Goal: Information Seeking & Learning: Learn about a topic

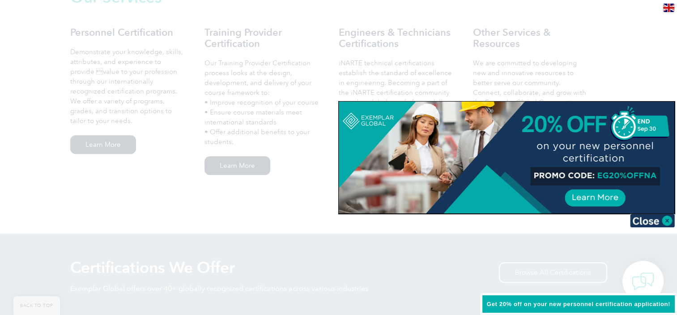
scroll to position [655, 0]
click at [669, 220] on img at bounding box center [652, 220] width 45 height 13
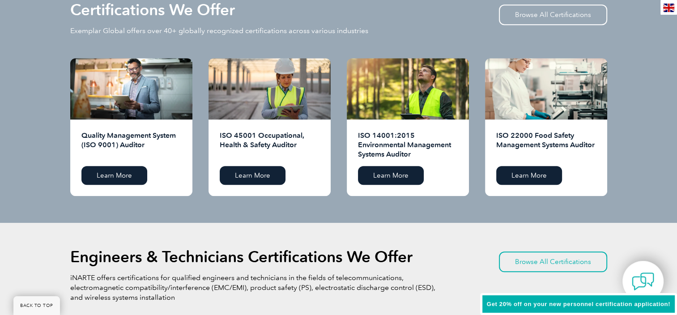
scroll to position [914, 0]
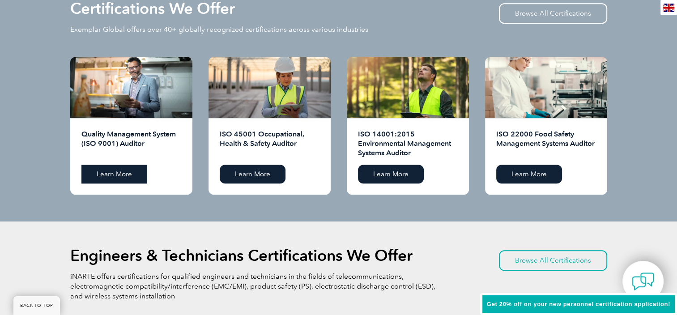
click at [127, 177] on link "Learn More" at bounding box center [114, 174] width 66 height 19
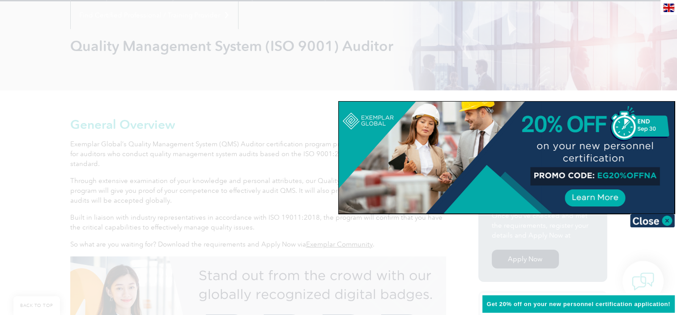
scroll to position [113, 0]
click at [670, 221] on img at bounding box center [652, 220] width 45 height 13
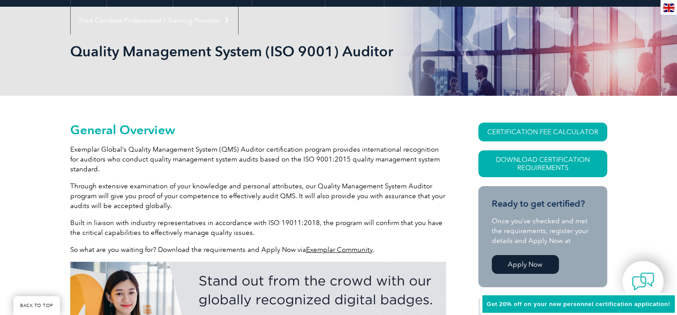
scroll to position [0, 0]
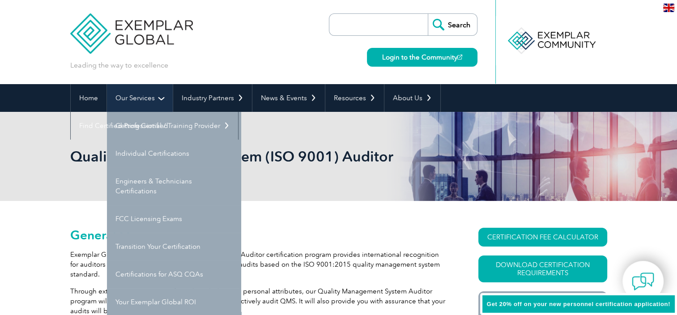
click at [151, 91] on link "Our Services" at bounding box center [140, 98] width 66 height 28
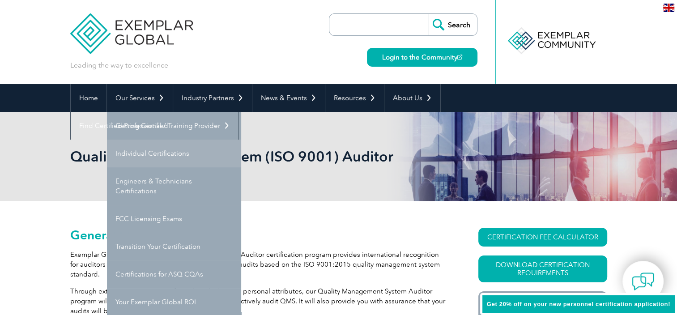
click at [175, 146] on link "Individual Certifications" at bounding box center [174, 154] width 134 height 28
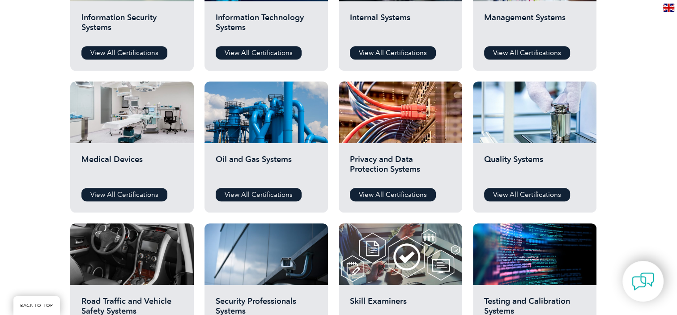
scroll to position [542, 0]
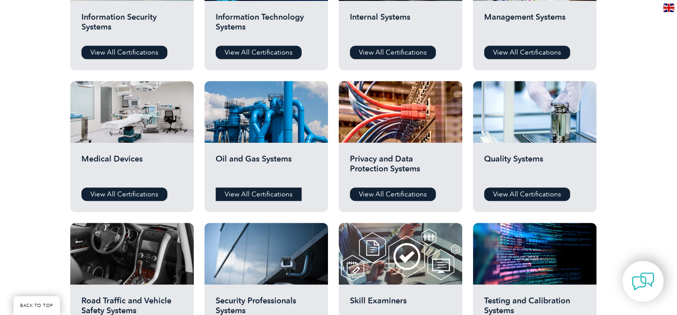
click at [265, 193] on link "View All Certifications" at bounding box center [259, 193] width 86 height 13
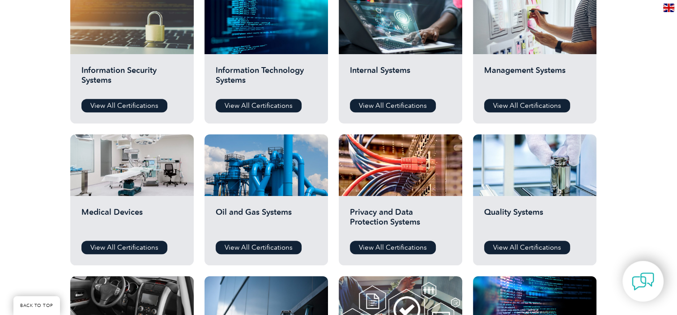
scroll to position [485, 0]
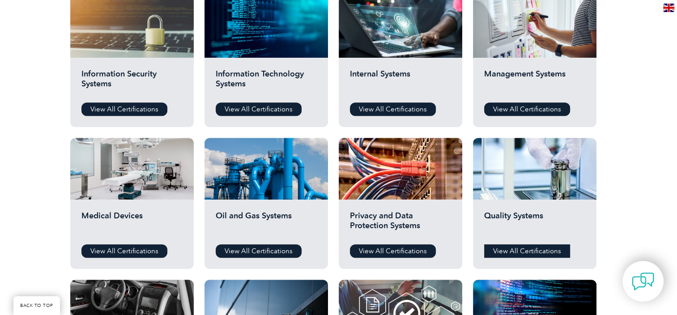
click at [523, 253] on link "View All Certifications" at bounding box center [527, 250] width 86 height 13
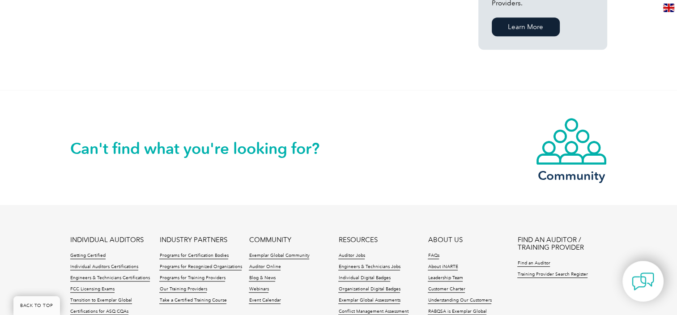
scroll to position [691, 0]
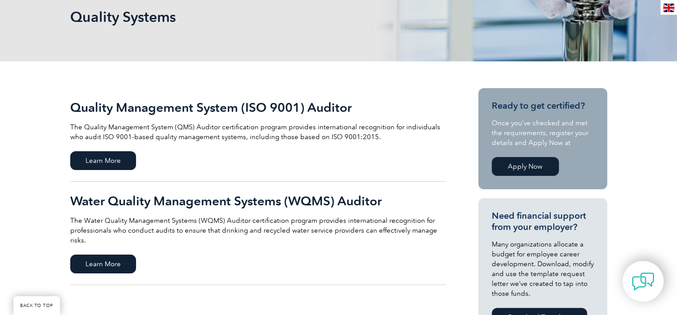
scroll to position [102, 0]
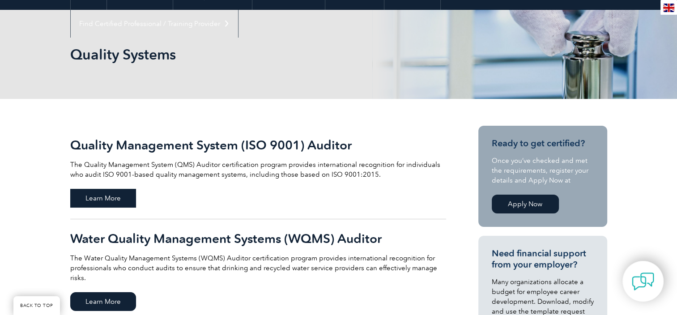
click at [95, 195] on span "Learn More" at bounding box center [103, 198] width 66 height 19
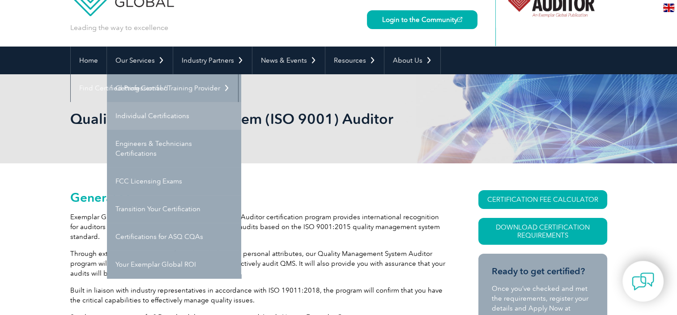
scroll to position [39, 0]
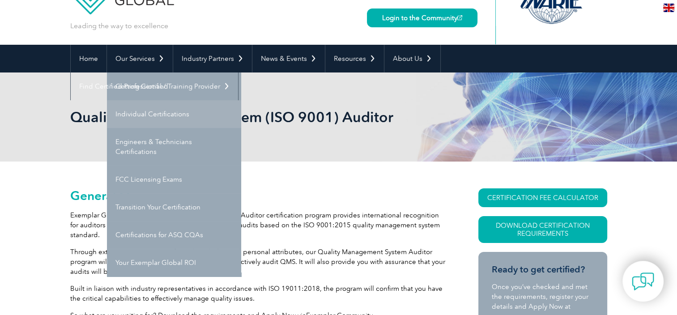
click at [161, 107] on link "Individual Certifications" at bounding box center [174, 114] width 134 height 28
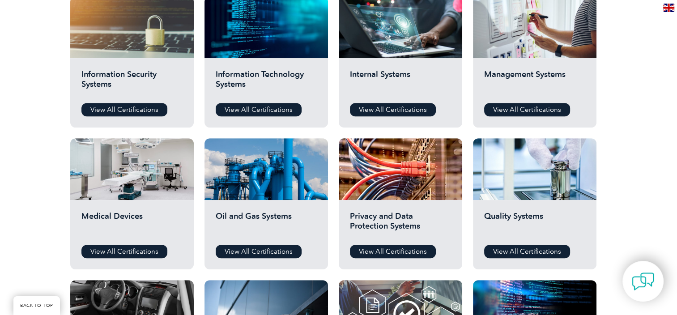
scroll to position [485, 0]
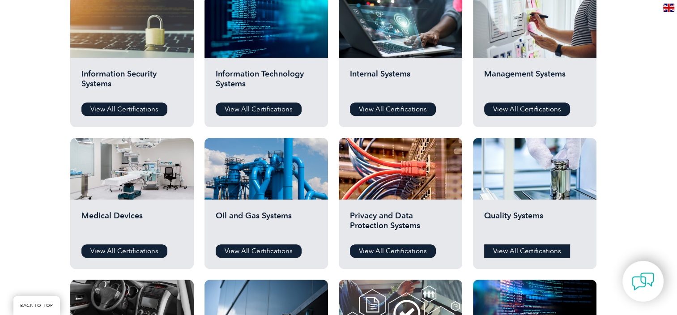
click at [521, 250] on link "View All Certifications" at bounding box center [527, 250] width 86 height 13
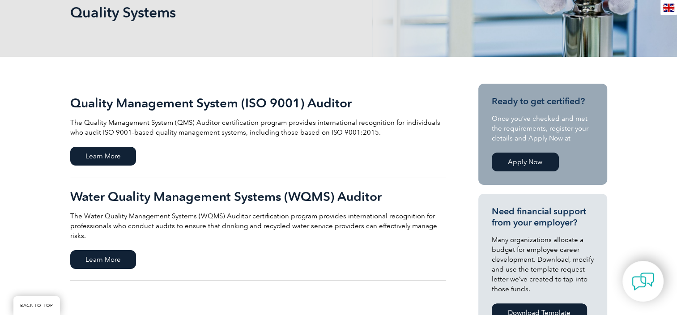
scroll to position [145, 0]
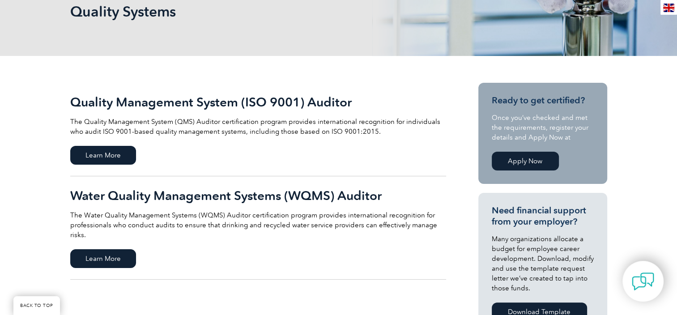
click at [529, 159] on link "Apply Now" at bounding box center [525, 161] width 67 height 19
click at [118, 155] on span "Learn More" at bounding box center [103, 155] width 66 height 19
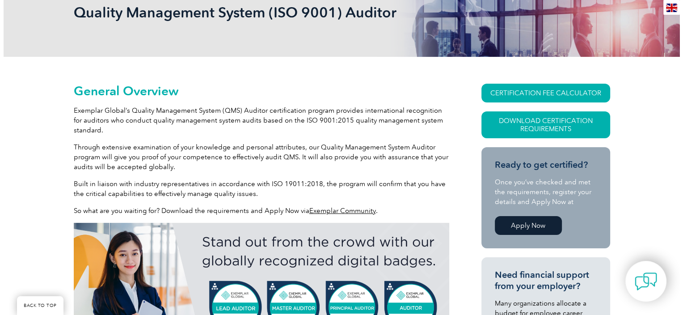
scroll to position [146, 0]
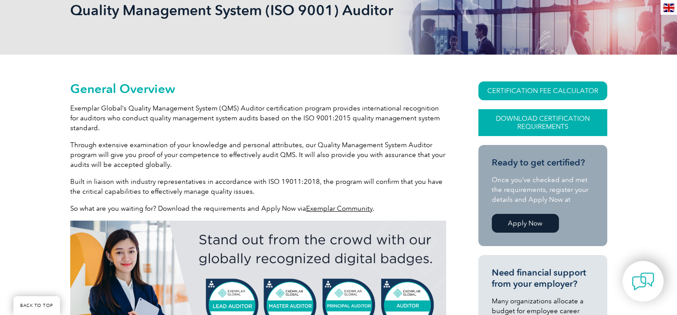
click at [509, 119] on link "Download Certification Requirements" at bounding box center [542, 122] width 129 height 27
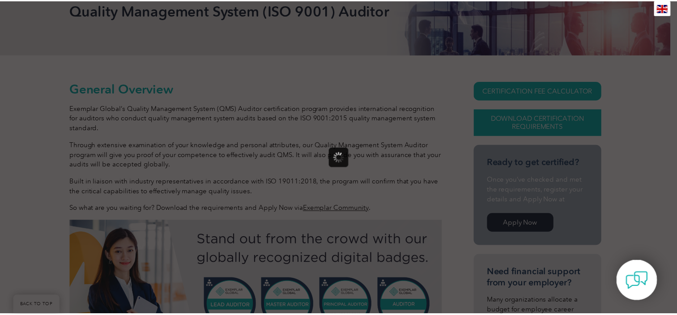
scroll to position [0, 0]
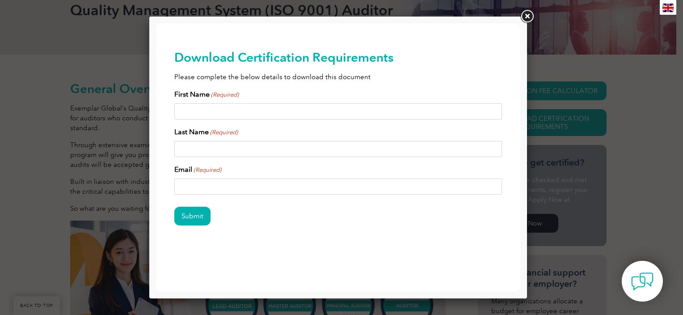
click at [528, 17] on link at bounding box center [527, 16] width 16 height 16
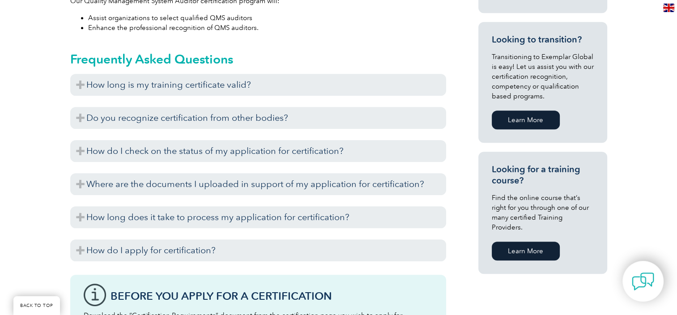
scroll to position [532, 0]
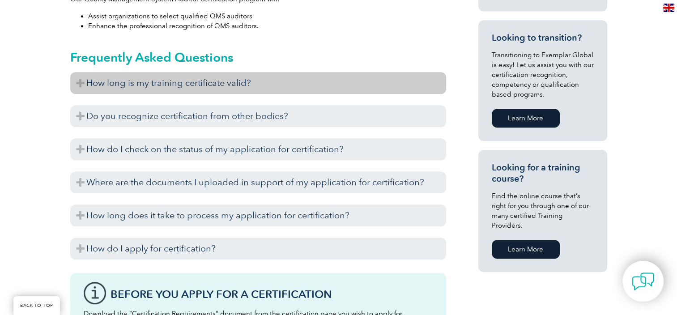
click at [258, 88] on h3 "How long is my training certificate valid?" at bounding box center [258, 83] width 376 height 22
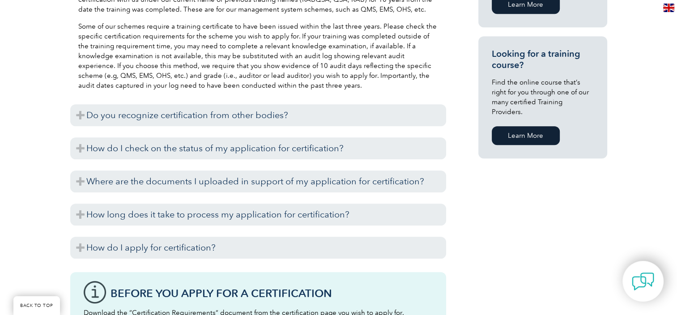
scroll to position [646, 0]
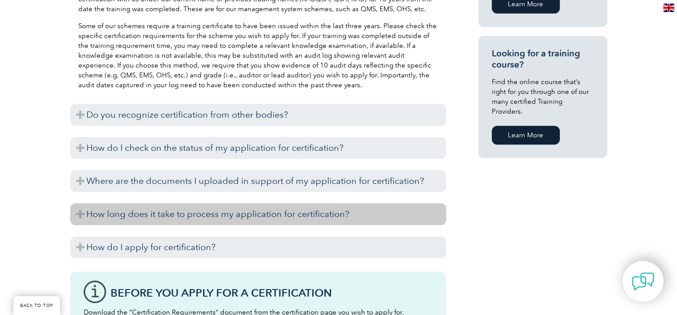
click at [300, 216] on h3 "How long does it take to process my application for certification?" at bounding box center [258, 214] width 376 height 22
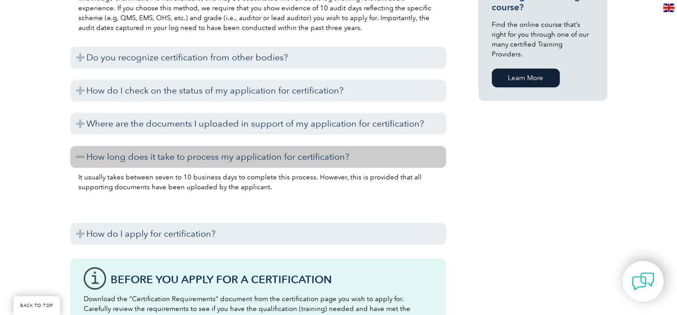
scroll to position [723, 0]
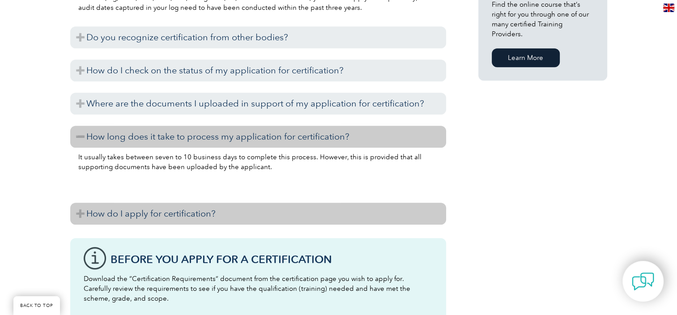
click at [306, 210] on h3 "How do I apply for certification?" at bounding box center [258, 214] width 376 height 22
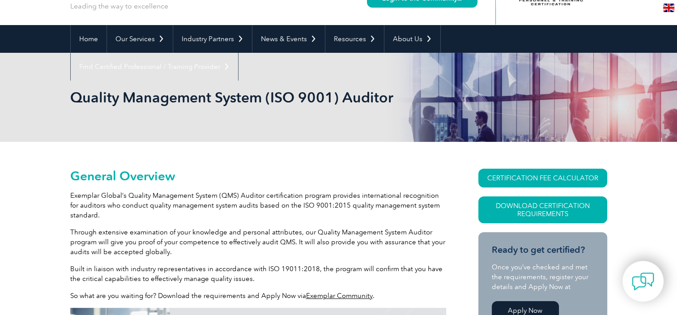
scroll to position [59, 0]
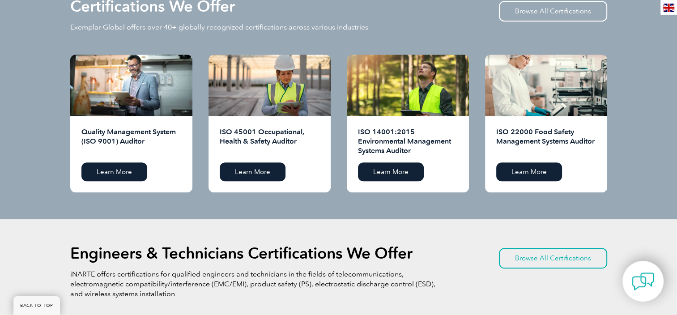
scroll to position [917, 0]
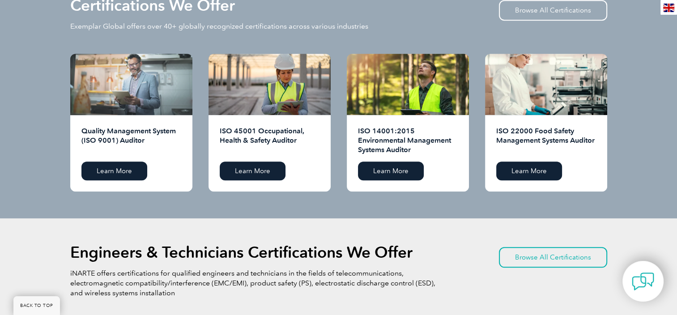
click at [153, 85] on div at bounding box center [131, 84] width 122 height 61
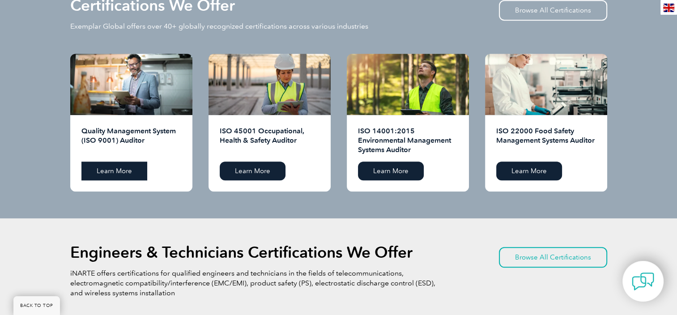
click at [132, 170] on link "Learn More" at bounding box center [114, 170] width 66 height 19
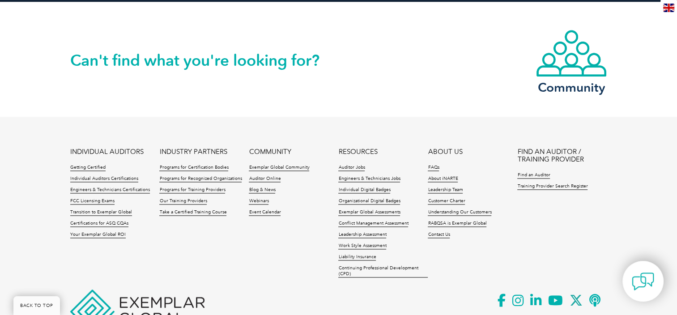
scroll to position [1313, 0]
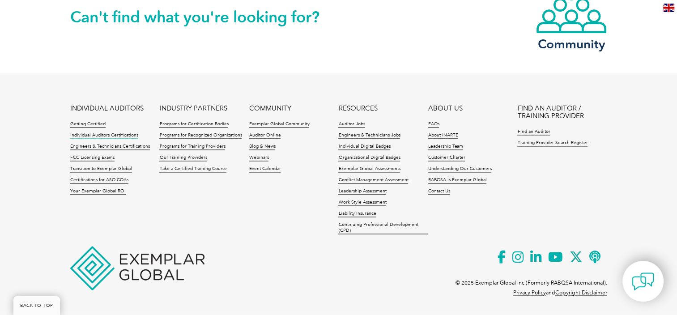
click at [119, 133] on link "Individual Auditors Certifications" at bounding box center [104, 135] width 68 height 6
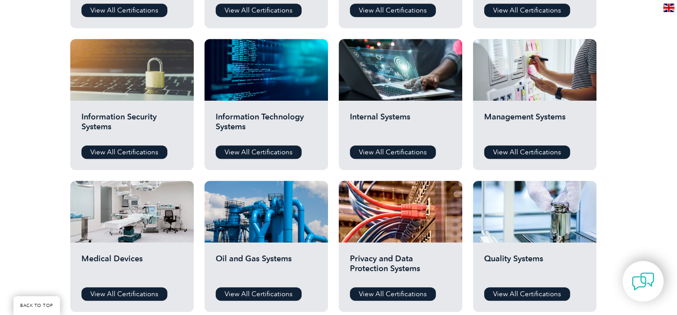
scroll to position [438, 0]
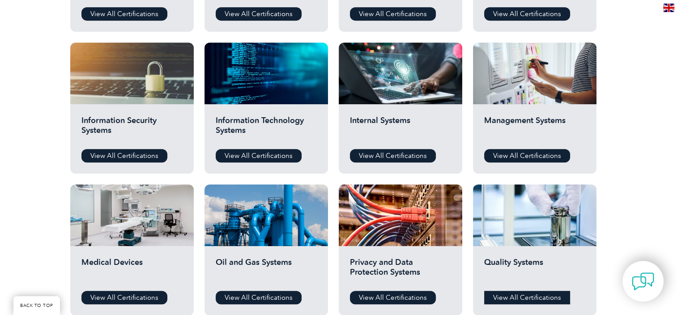
click at [520, 296] on link "View All Certifications" at bounding box center [527, 297] width 86 height 13
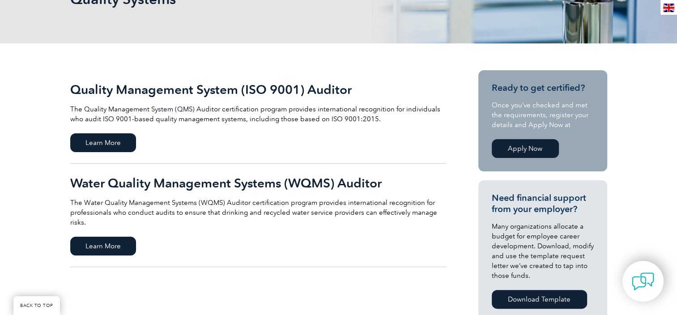
scroll to position [134, 0]
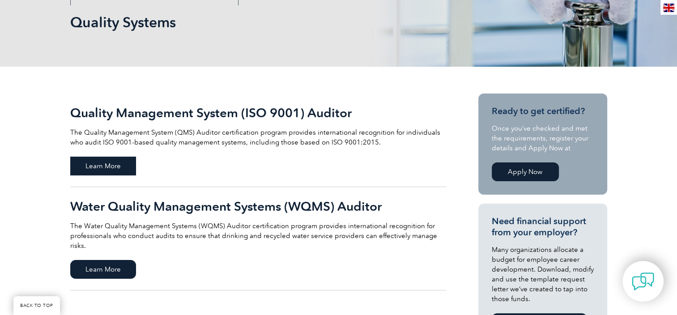
click at [108, 158] on span "Learn More" at bounding box center [103, 166] width 66 height 19
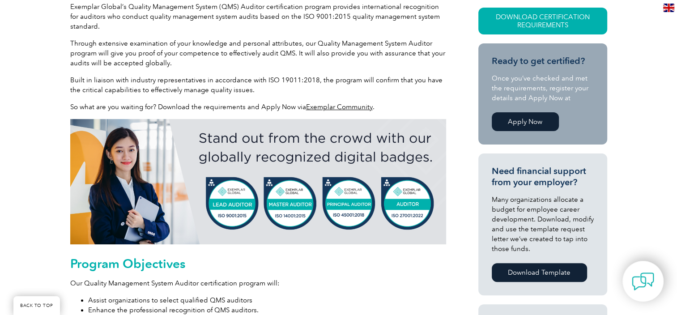
scroll to position [248, 0]
